Goal: Task Accomplishment & Management: Use online tool/utility

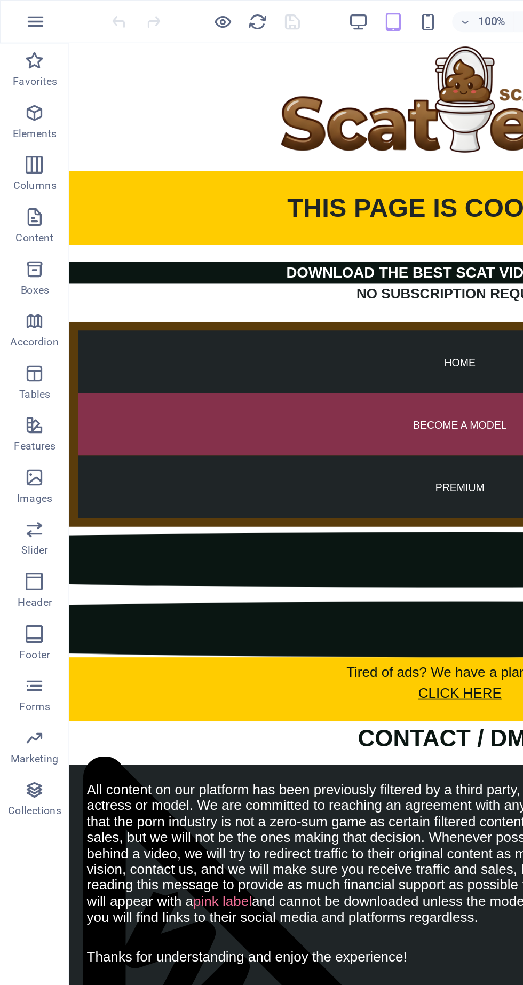
click at [18, 74] on icon "button" at bounding box center [21, 69] width 13 height 13
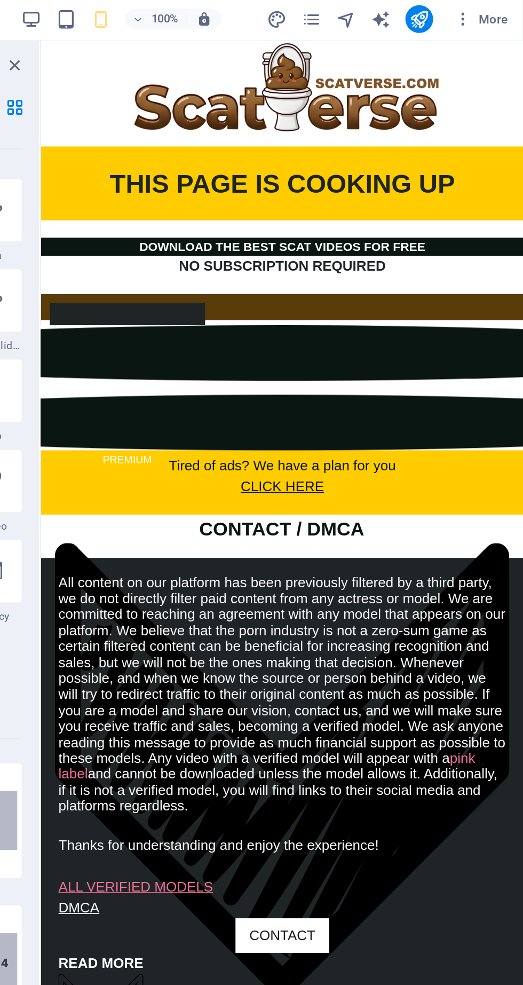
click at [395, 14] on icon "pages" at bounding box center [392, 13] width 12 height 12
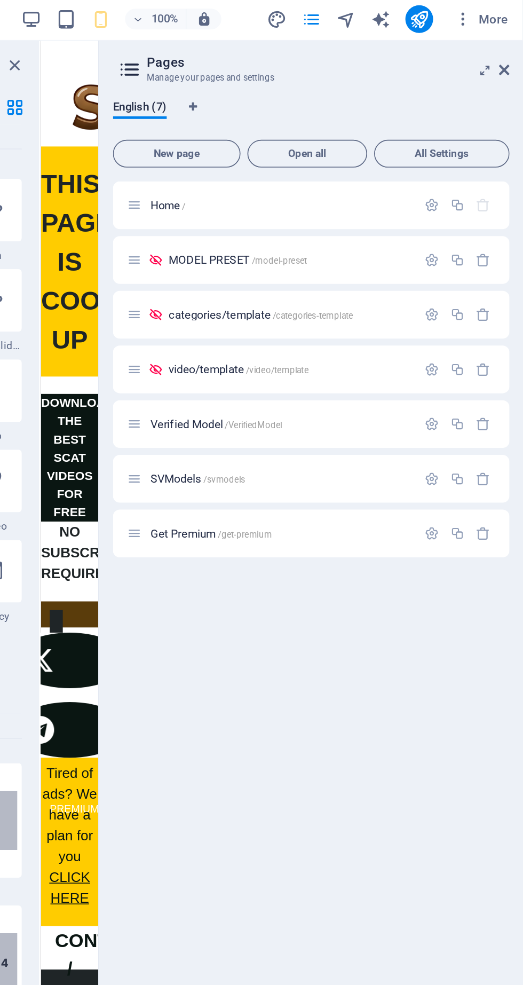
click at [338, 263] on span "Verified Model /VerifiedModel" at bounding box center [334, 262] width 81 height 8
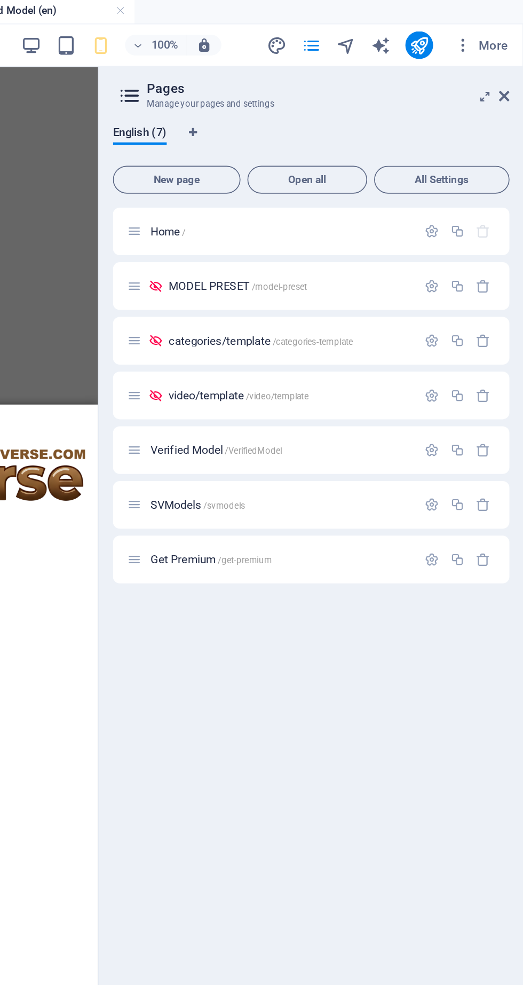
click at [511, 61] on icon at bounding box center [511, 61] width 6 height 9
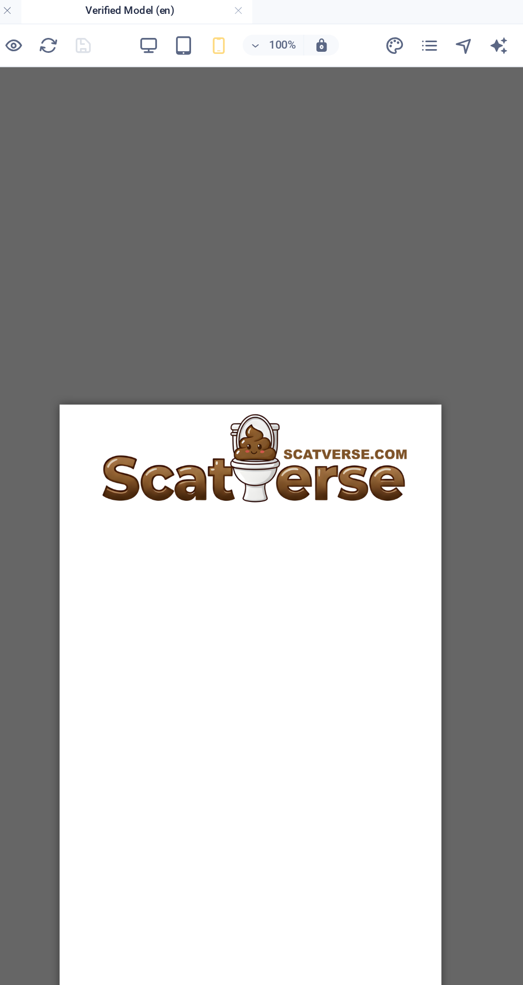
click at [159, 414] on figure at bounding box center [177, 441] width 226 height 67
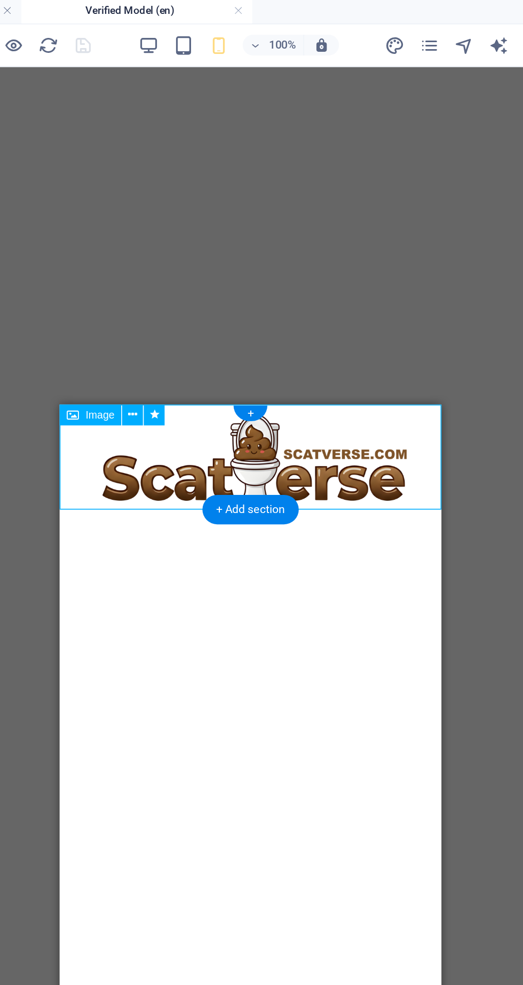
click at [208, 257] on icon at bounding box center [211, 256] width 6 height 11
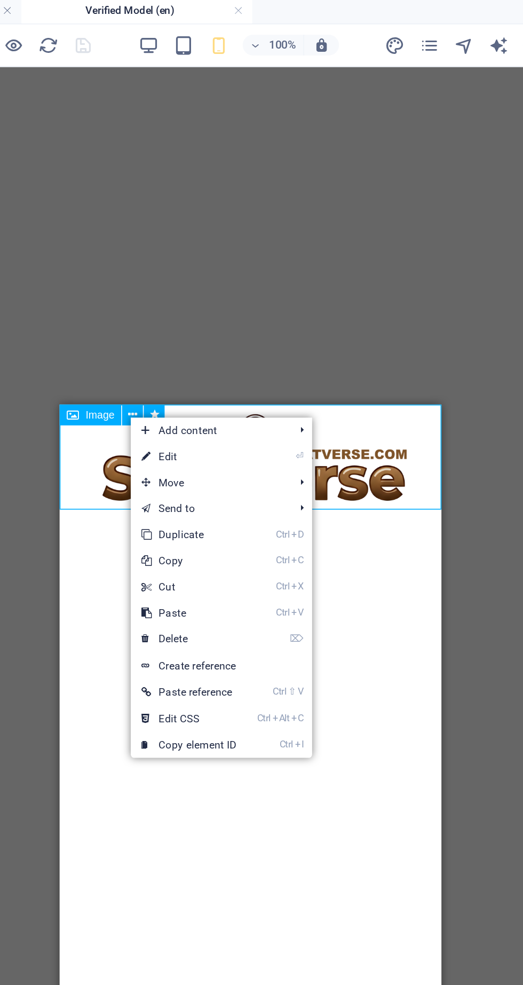
click at [255, 397] on link "⌦ Delete" at bounding box center [245, 394] width 72 height 16
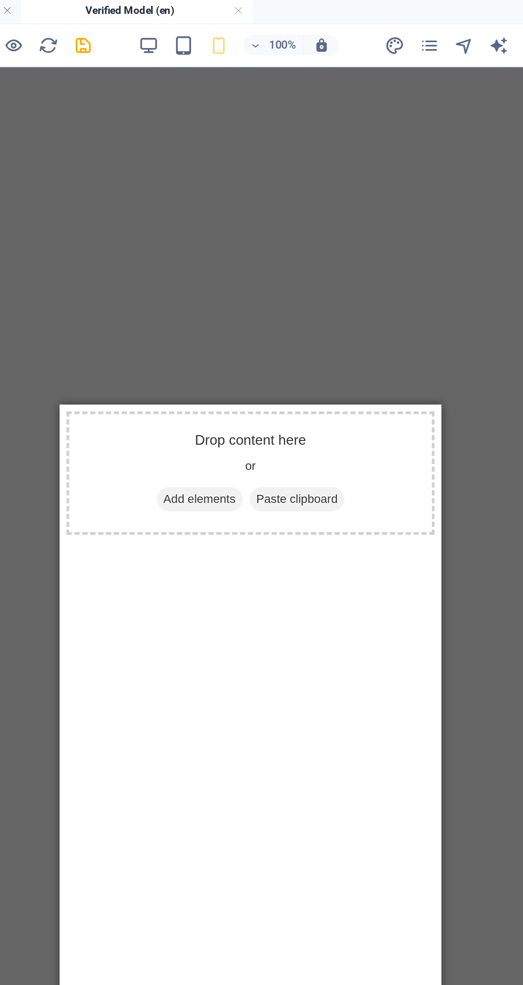
click at [148, 462] on span "Add elements" at bounding box center [145, 461] width 53 height 15
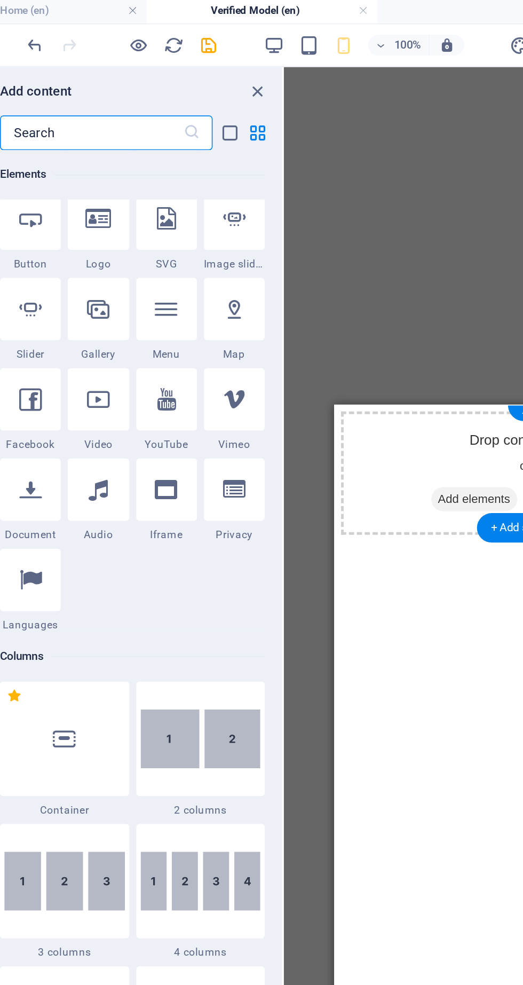
scroll to position [235, 0]
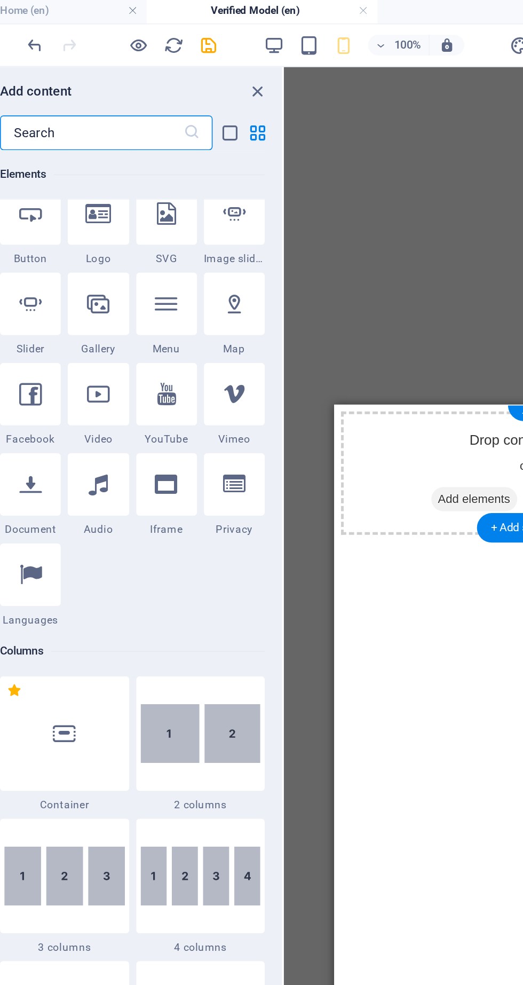
click at [162, 302] on div at bounding box center [154, 299] width 37 height 38
select select "%"
select select "px"
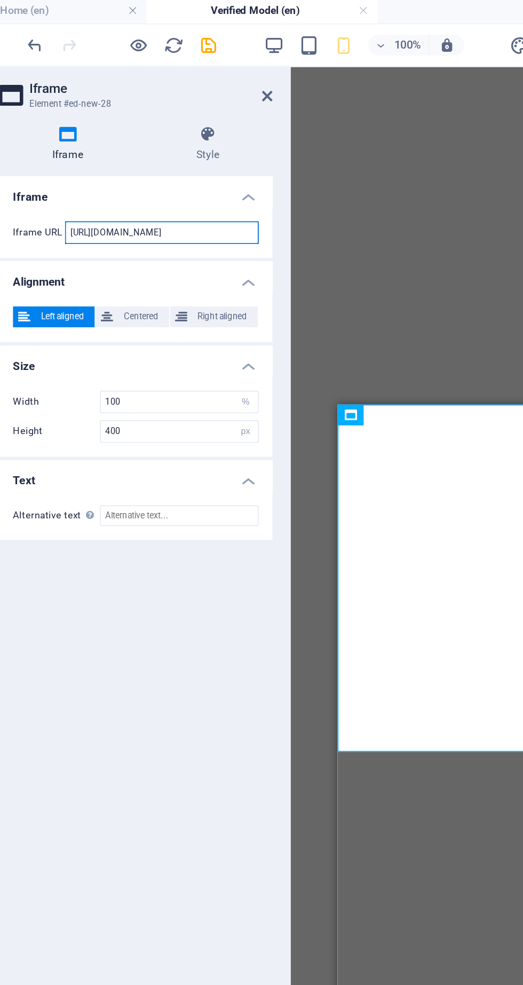
click at [191, 147] on input "[URL][DOMAIN_NAME]" at bounding box center [151, 145] width 119 height 14
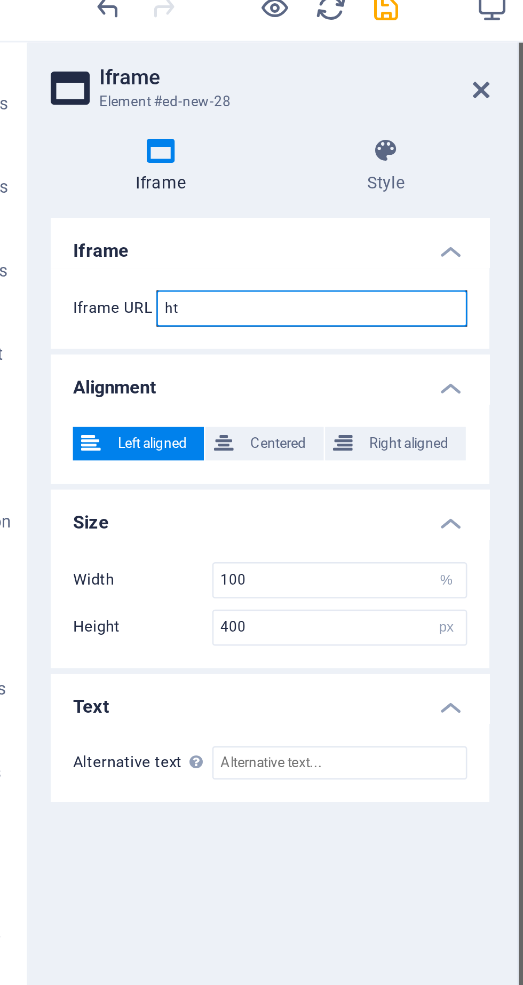
type input "h"
click at [127, 144] on input "text" at bounding box center [151, 145] width 119 height 14
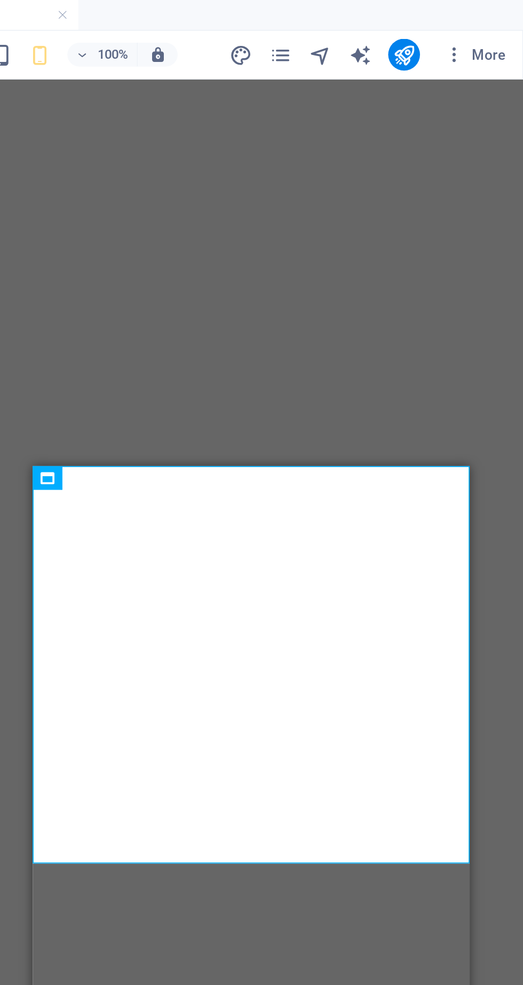
scroll to position [0, 0]
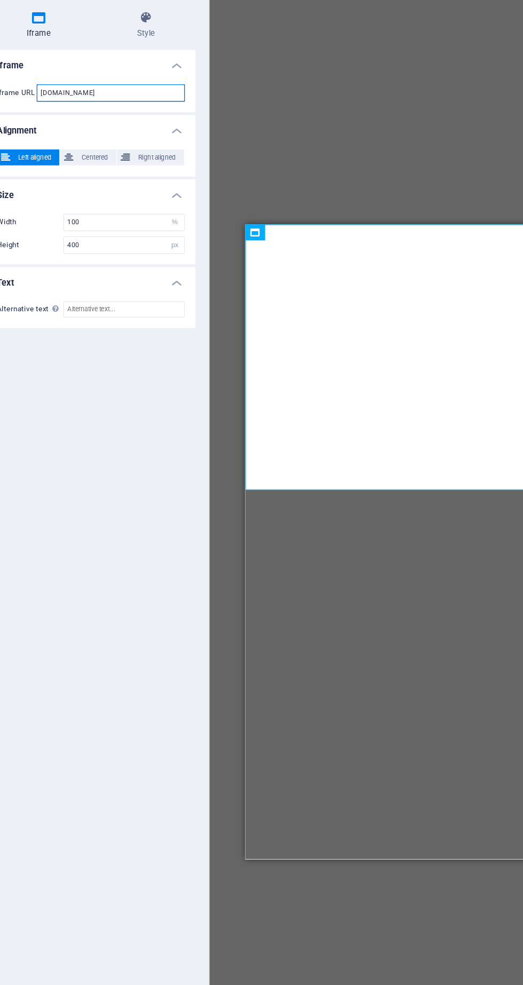
click at [160, 146] on input "[DOMAIN_NAME]" at bounding box center [151, 145] width 119 height 14
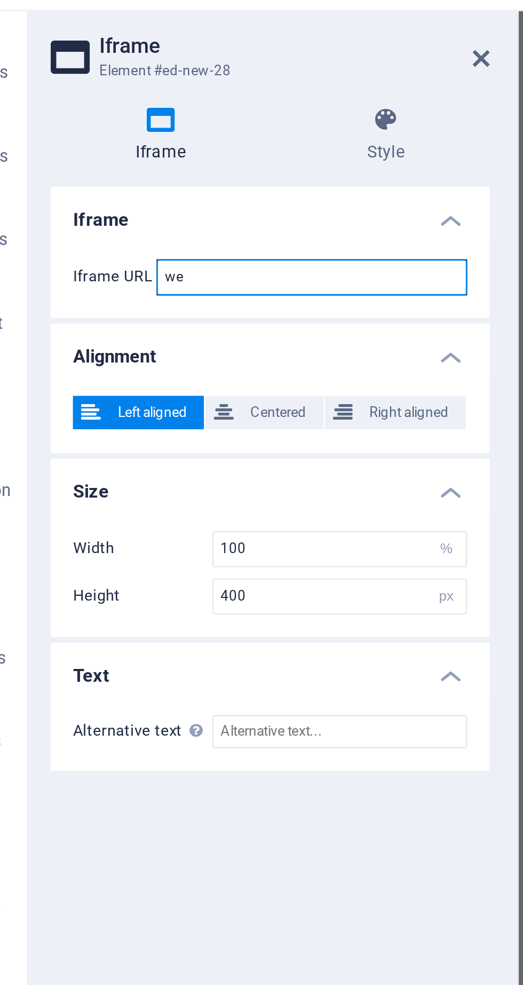
type input "w"
type input "[DOMAIN_NAME]"
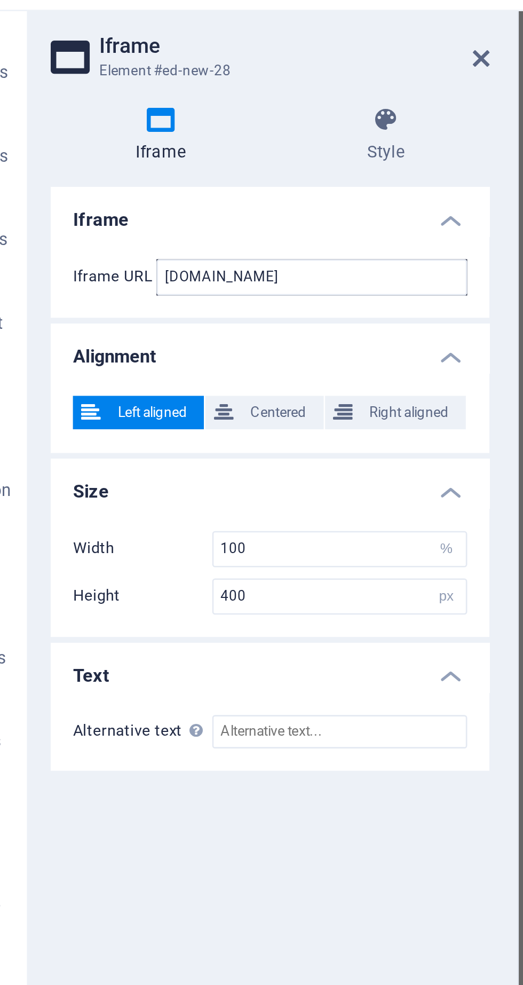
click at [216, 63] on icon at bounding box center [216, 61] width 6 height 9
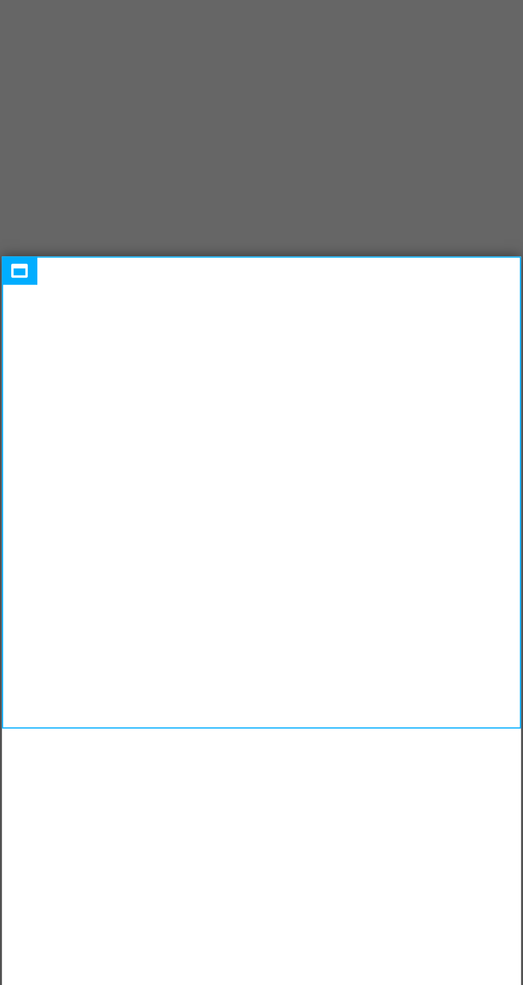
click at [173, 255] on icon at bounding box center [173, 256] width 7 height 13
click at [210, 257] on icon at bounding box center [211, 256] width 6 height 11
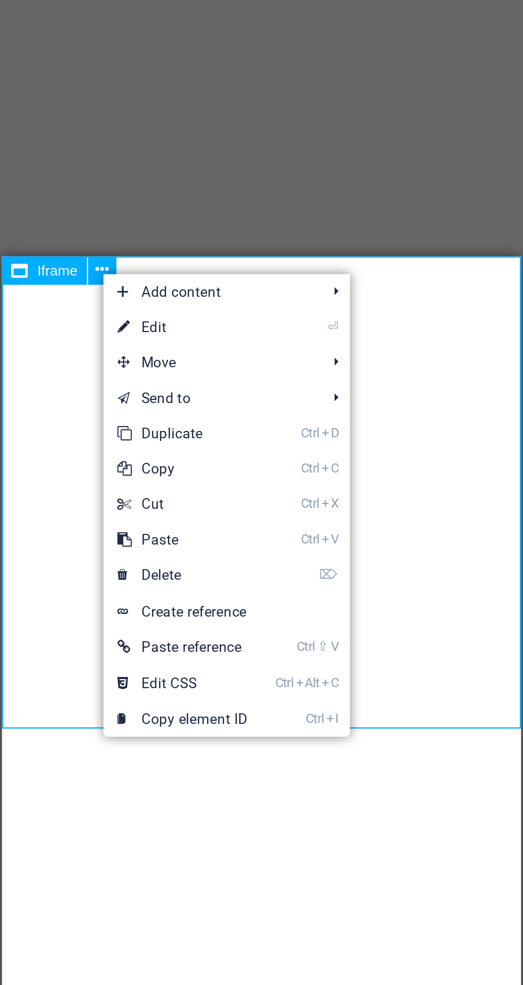
click at [246, 282] on link "⏎ Edit" at bounding box center [247, 282] width 72 height 16
select select "%"
select select "px"
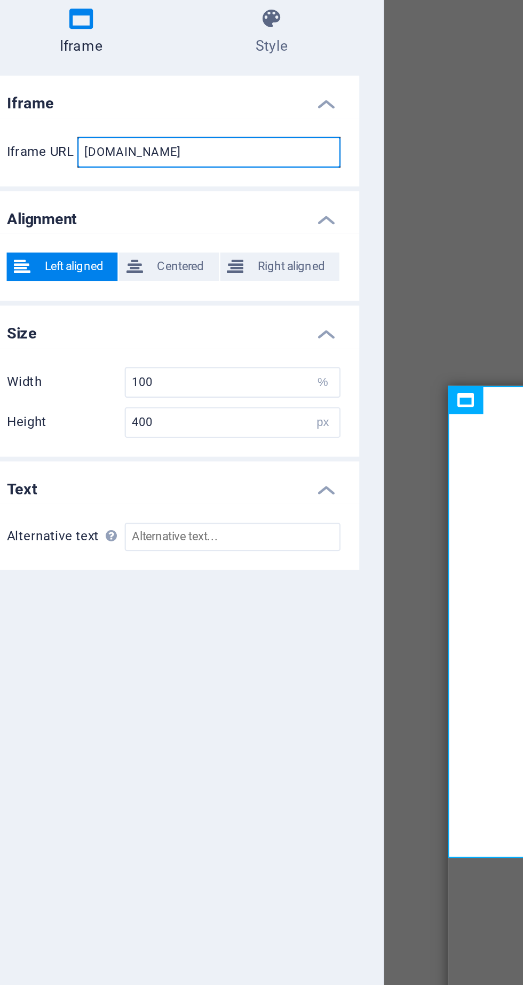
click at [123, 147] on input "[DOMAIN_NAME]" at bounding box center [151, 145] width 119 height 14
type input "S"
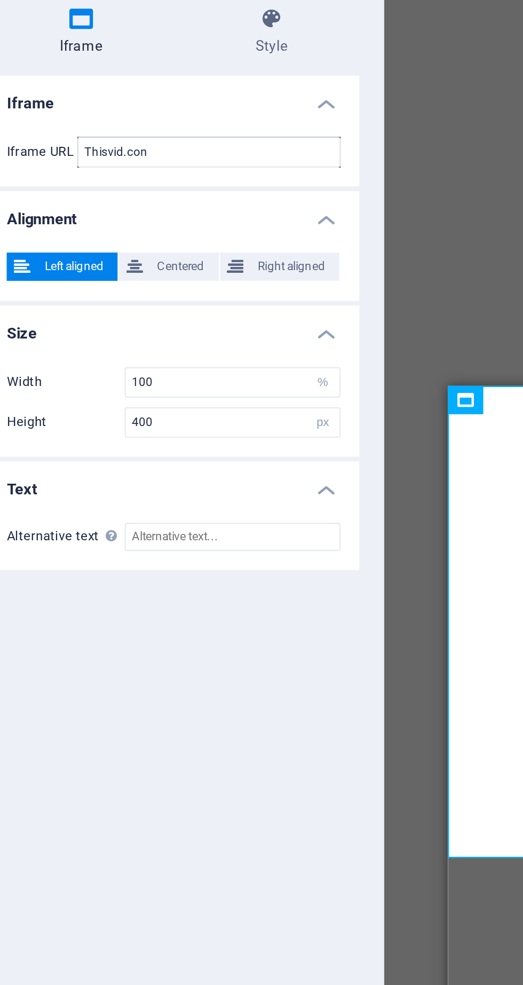
click at [255, 183] on div "Drag here to replace the existing content. Press “Ctrl” if you want to create a…" at bounding box center [377, 505] width 293 height 925
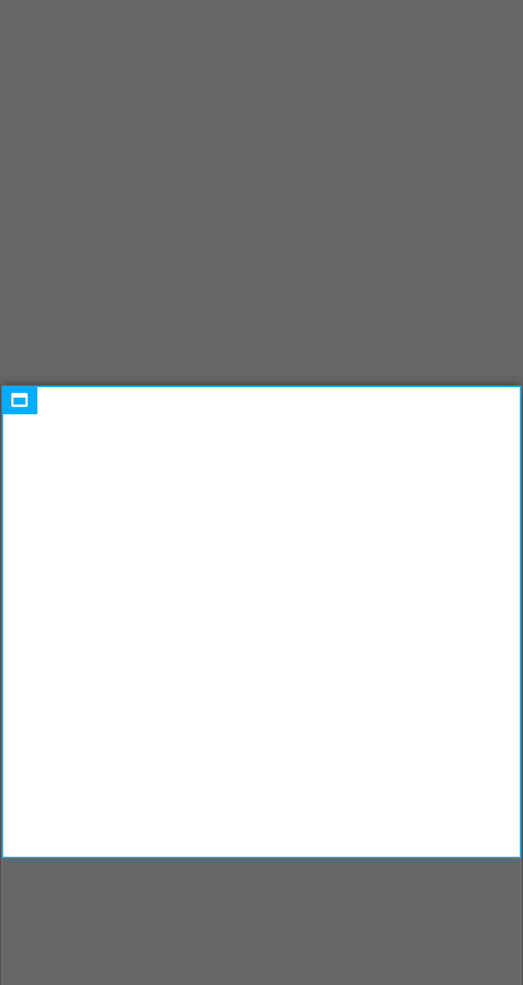
click at [123, 536] on div "</div>" at bounding box center [119, 497] width 226 height 216
click at [120, 536] on div "</div>" at bounding box center [119, 497] width 226 height 216
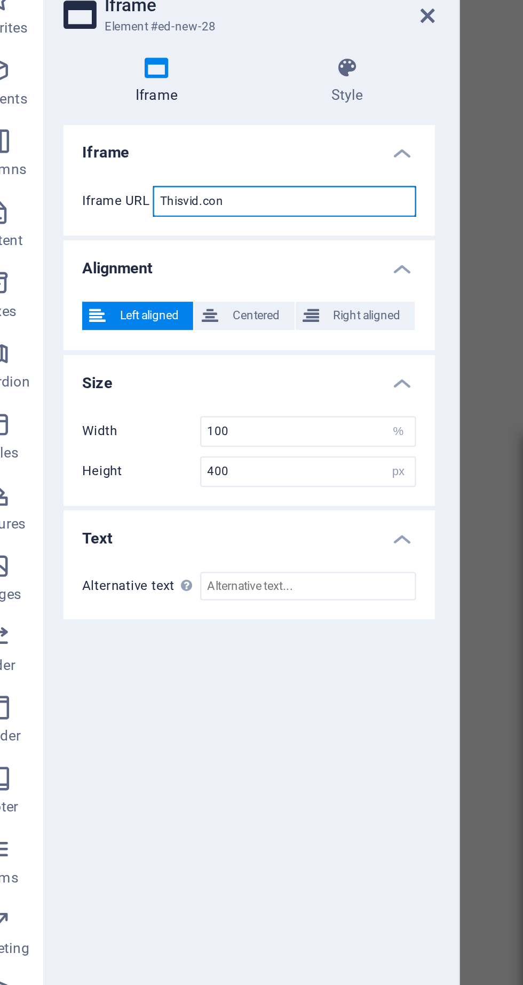
click at [144, 145] on input "Thisvid.con" at bounding box center [151, 145] width 119 height 14
type input "T"
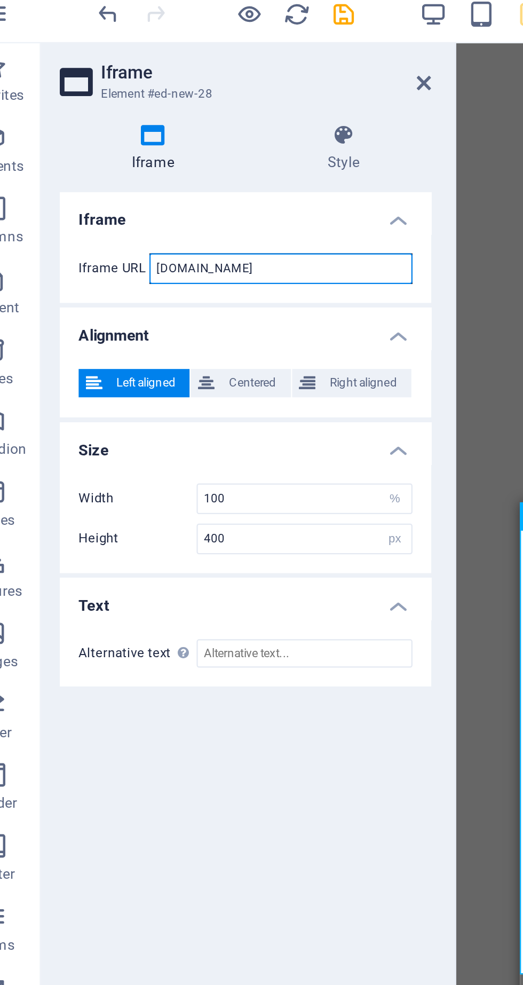
click at [166, 145] on input "[DOMAIN_NAME]" at bounding box center [151, 145] width 119 height 14
type input "S"
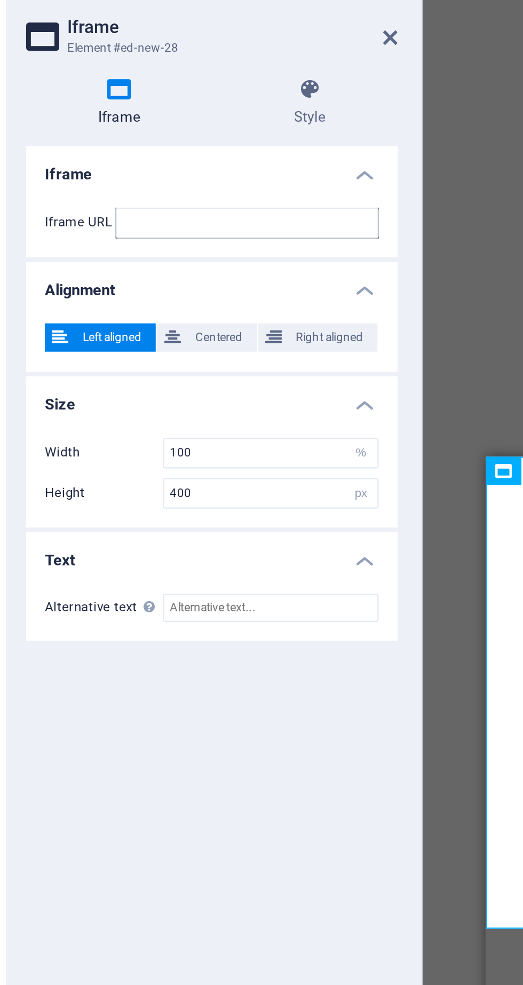
click at [201, 121] on h4 "Iframe" at bounding box center [135, 119] width 168 height 19
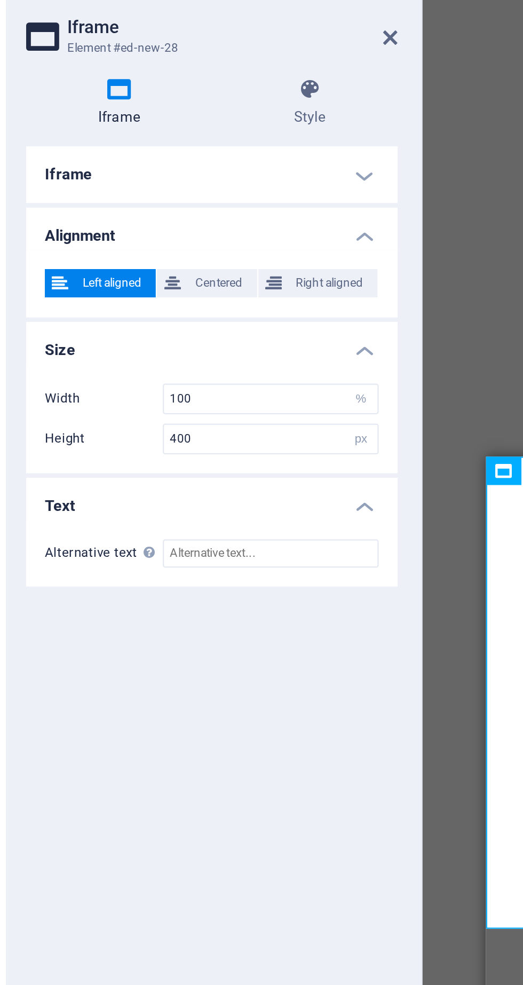
click at [200, 120] on h4 "Iframe" at bounding box center [135, 123] width 168 height 26
